Goal: Information Seeking & Learning: Find specific page/section

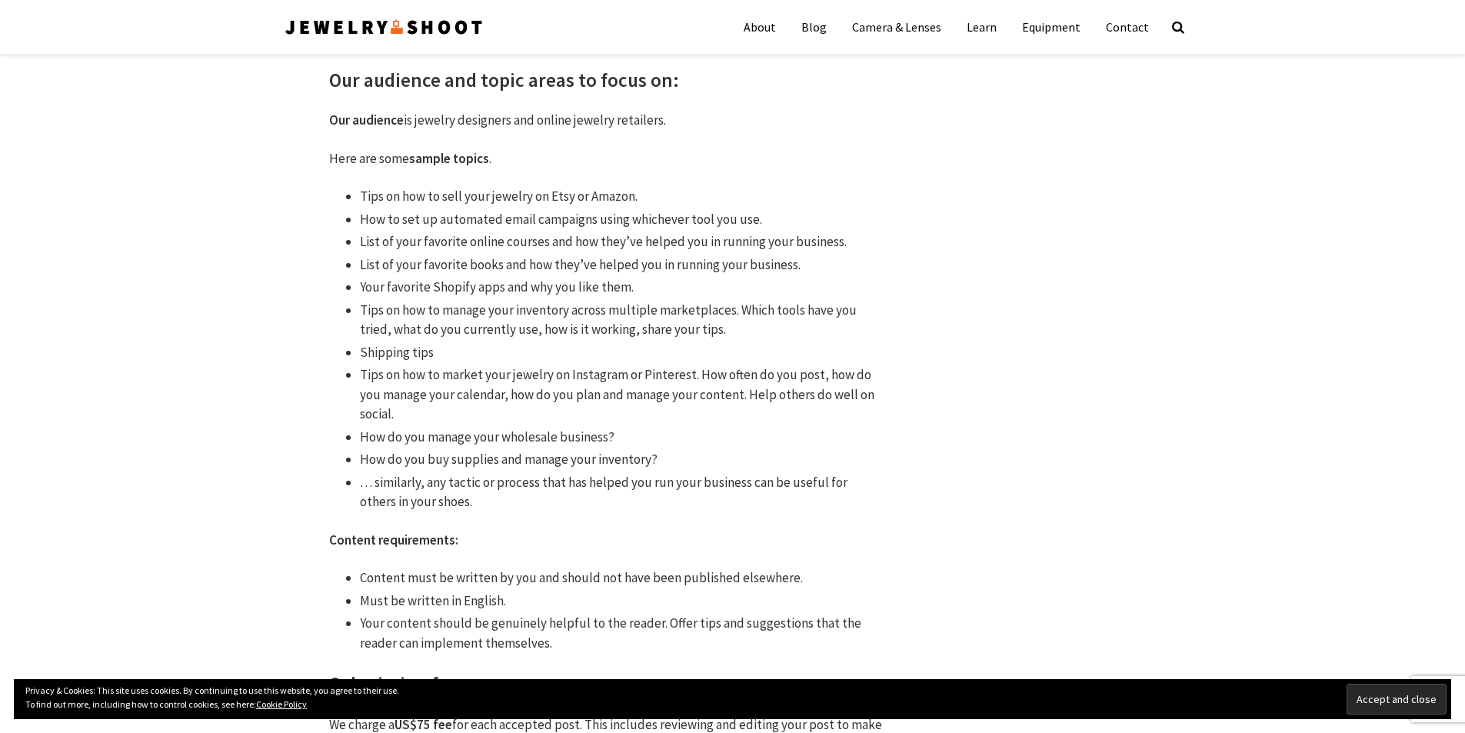
scroll to position [308, 0]
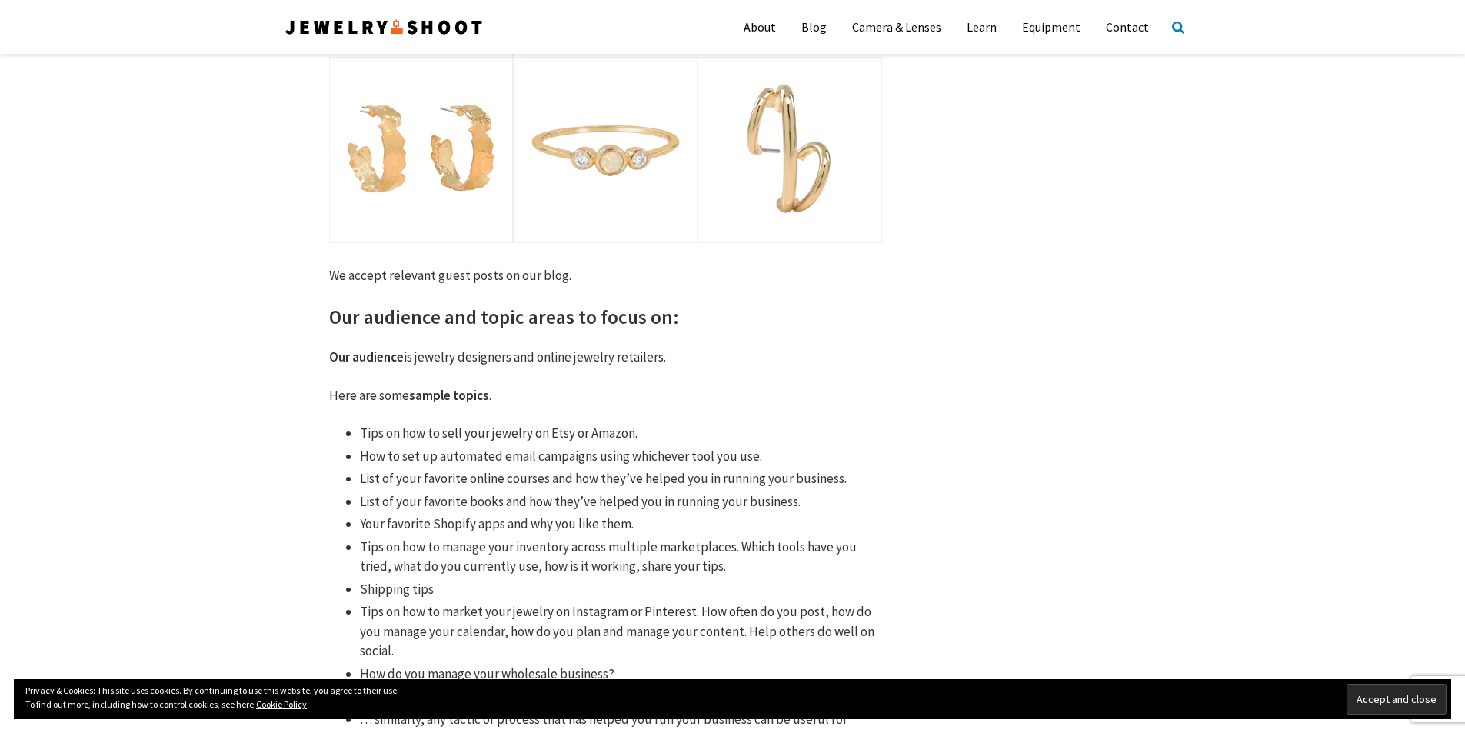
click at [1177, 31] on icon at bounding box center [1178, 26] width 12 height 13
click at [1064, 85] on input "text" at bounding box center [1087, 81] width 177 height 31
type input "Picture-perfect sparkle"
click at [999, 102] on button "Search" at bounding box center [1087, 117] width 177 height 31
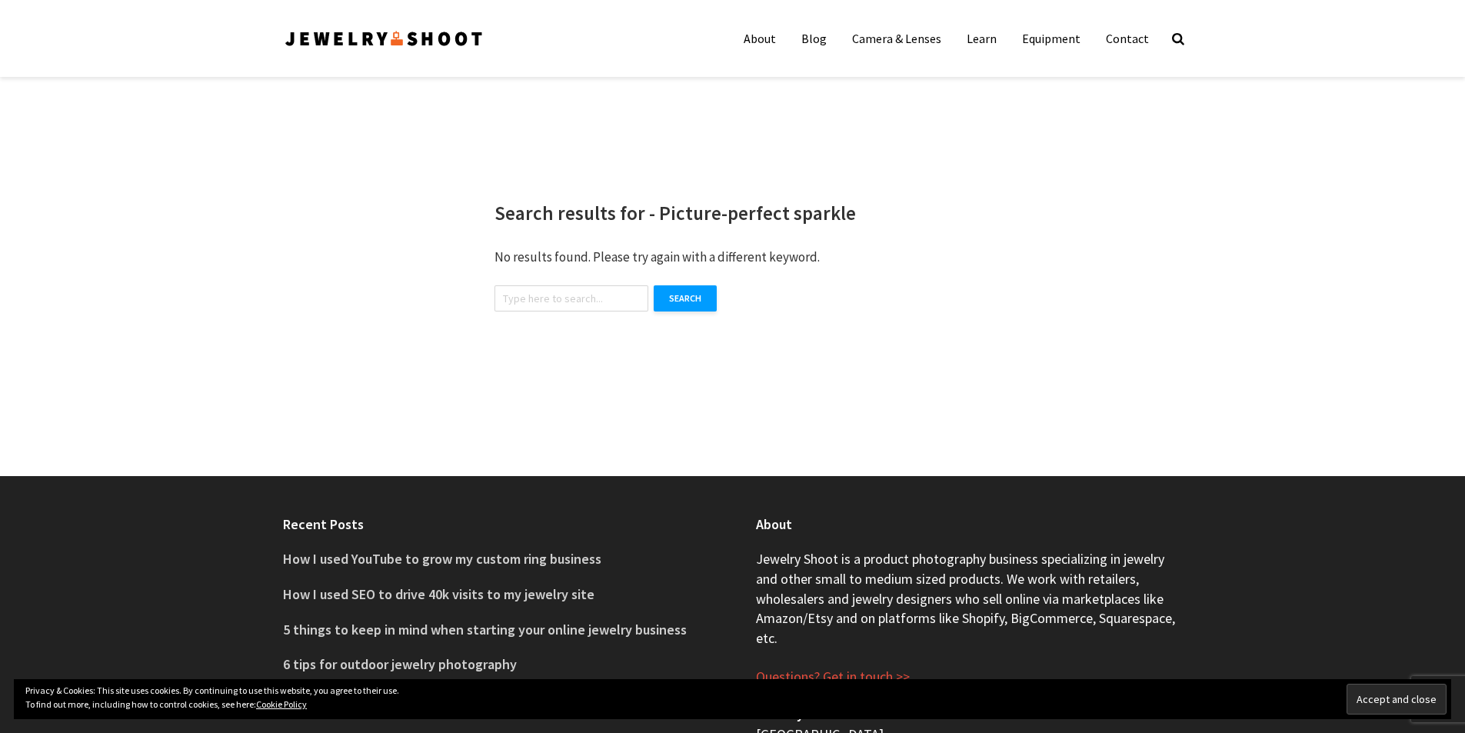
click at [540, 292] on input "text" at bounding box center [571, 298] width 154 height 26
type input "engagement ring"
click at [689, 301] on button "Search" at bounding box center [684, 298] width 63 height 26
